Goal: Transaction & Acquisition: Purchase product/service

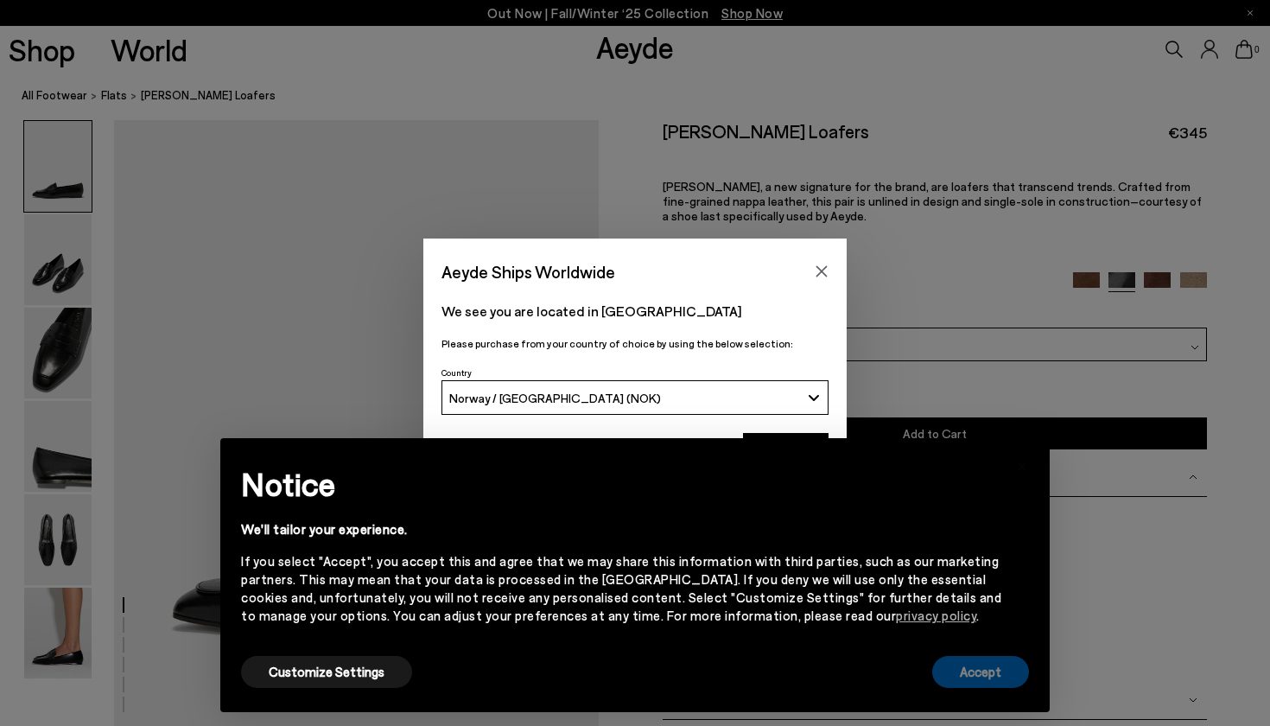
click at [967, 670] on button "Accept" at bounding box center [980, 672] width 97 height 32
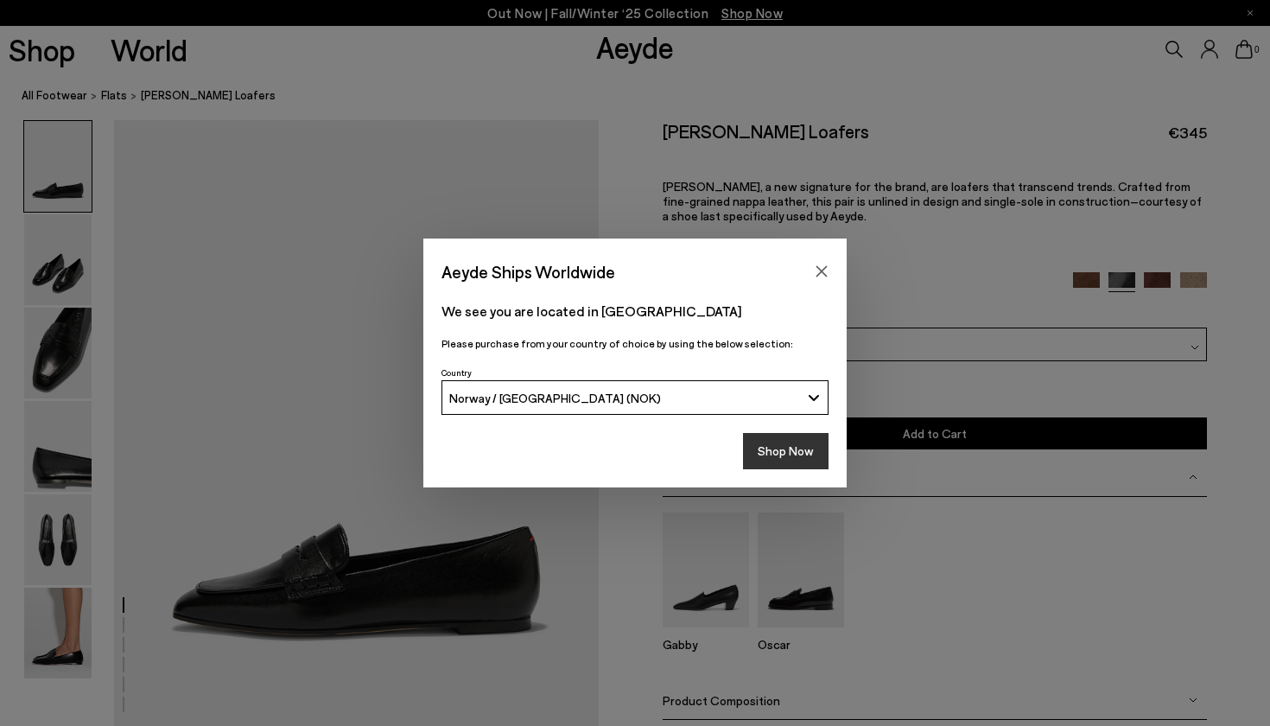
click at [794, 450] on button "Shop Now" at bounding box center [786, 451] width 86 height 36
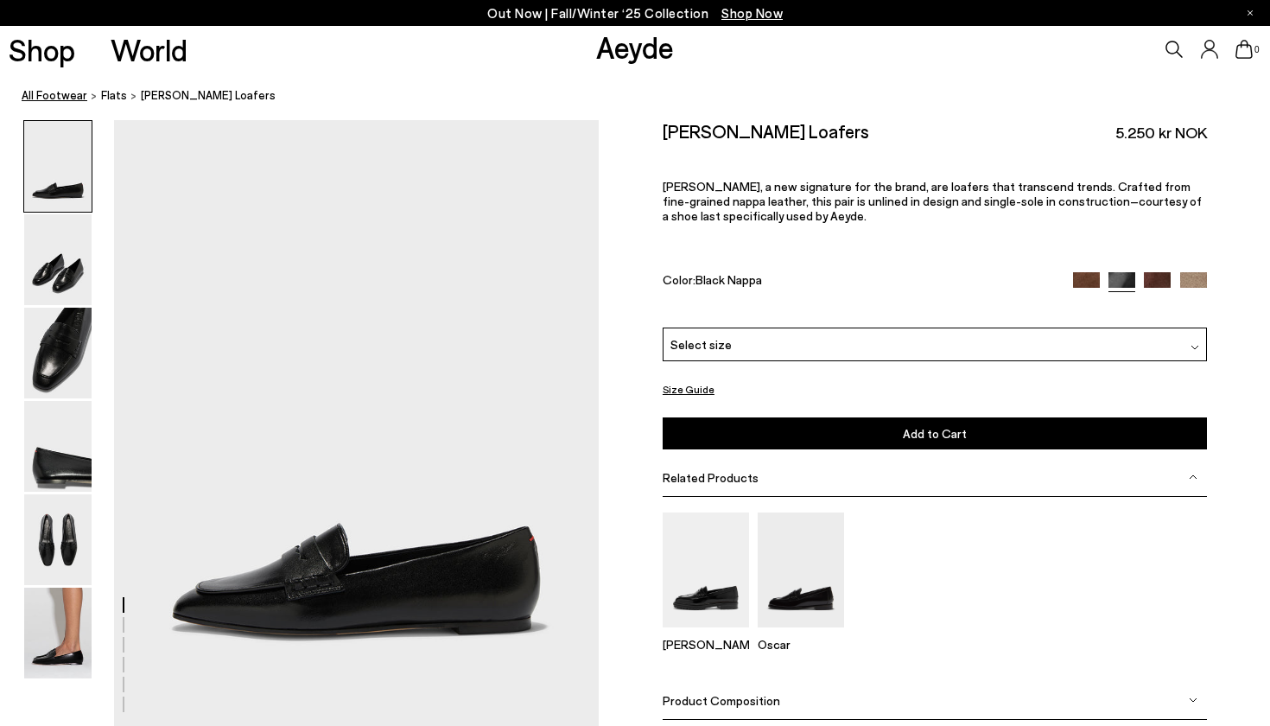
click at [65, 94] on link "All Footwear" at bounding box center [55, 95] width 66 height 18
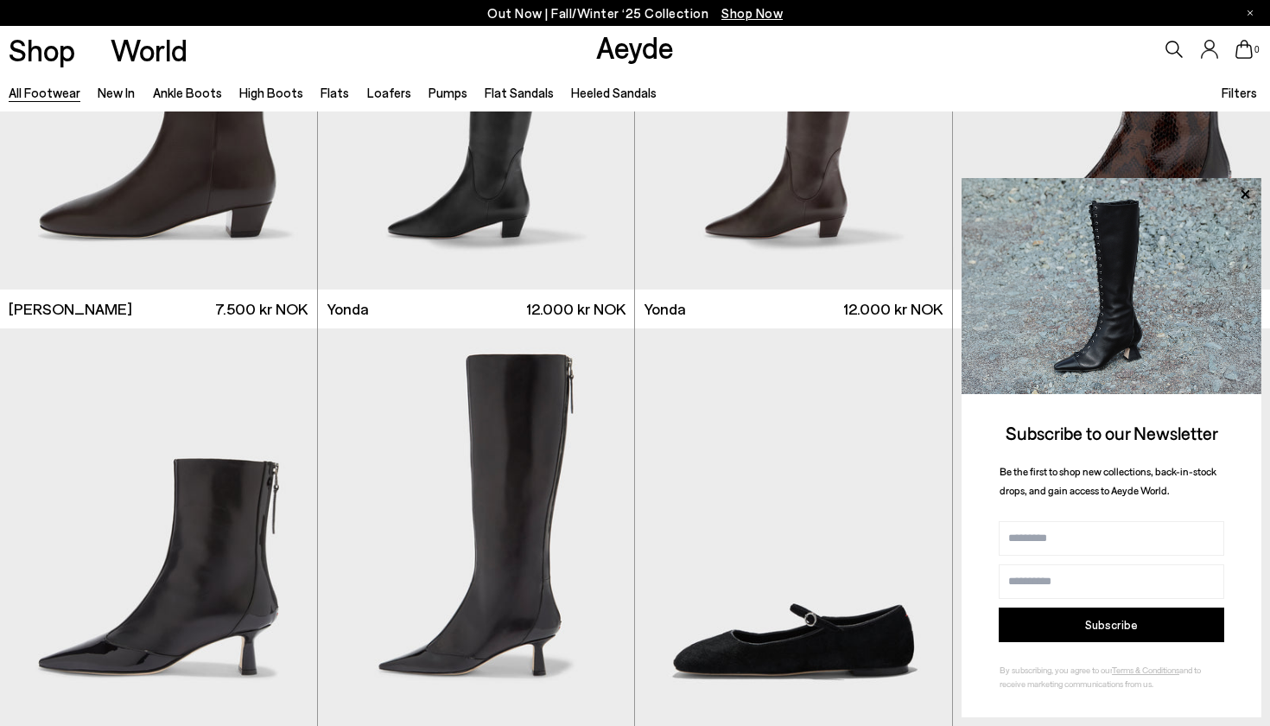
scroll to position [4167, 0]
